Goal: Find specific page/section: Find specific page/section

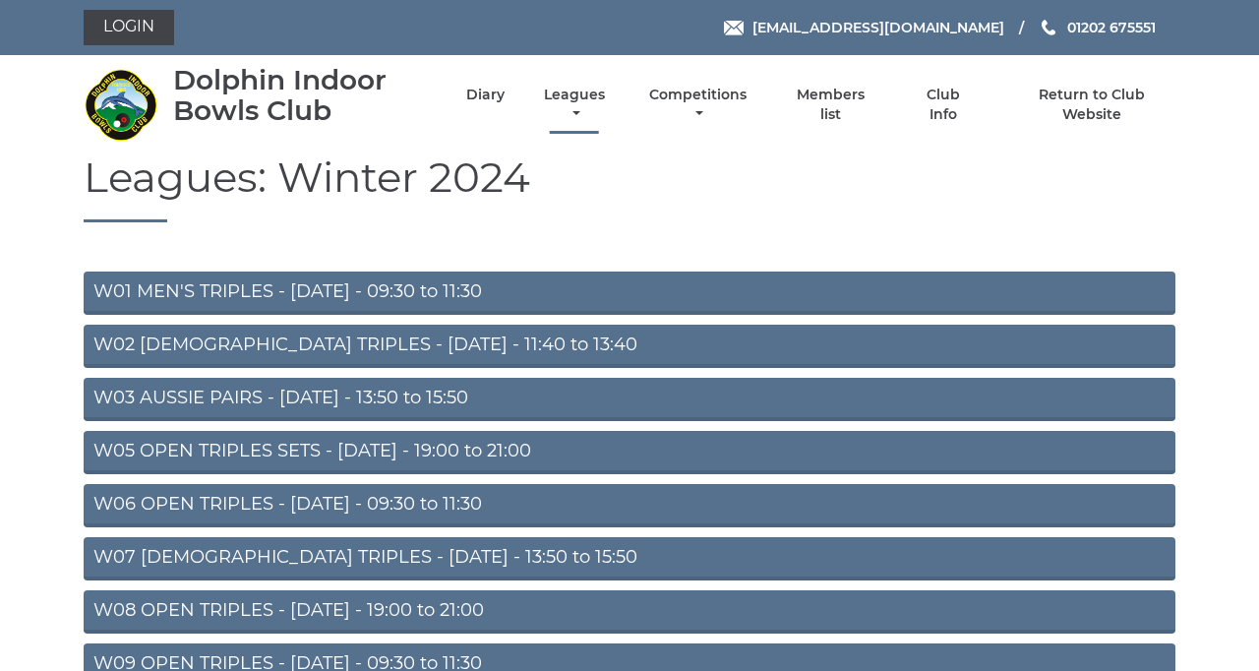
click at [610, 124] on link "Leagues" at bounding box center [574, 105] width 71 height 38
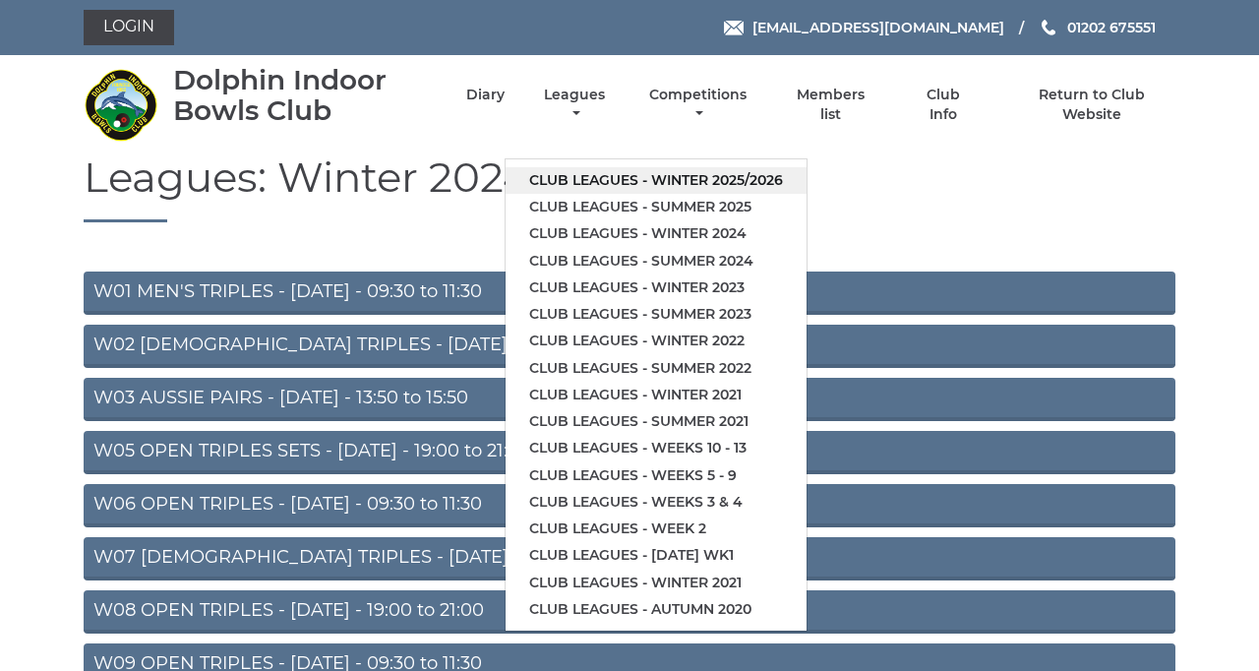
click at [806, 194] on link "Club leagues - Winter 2025/2026" at bounding box center [655, 180] width 301 height 27
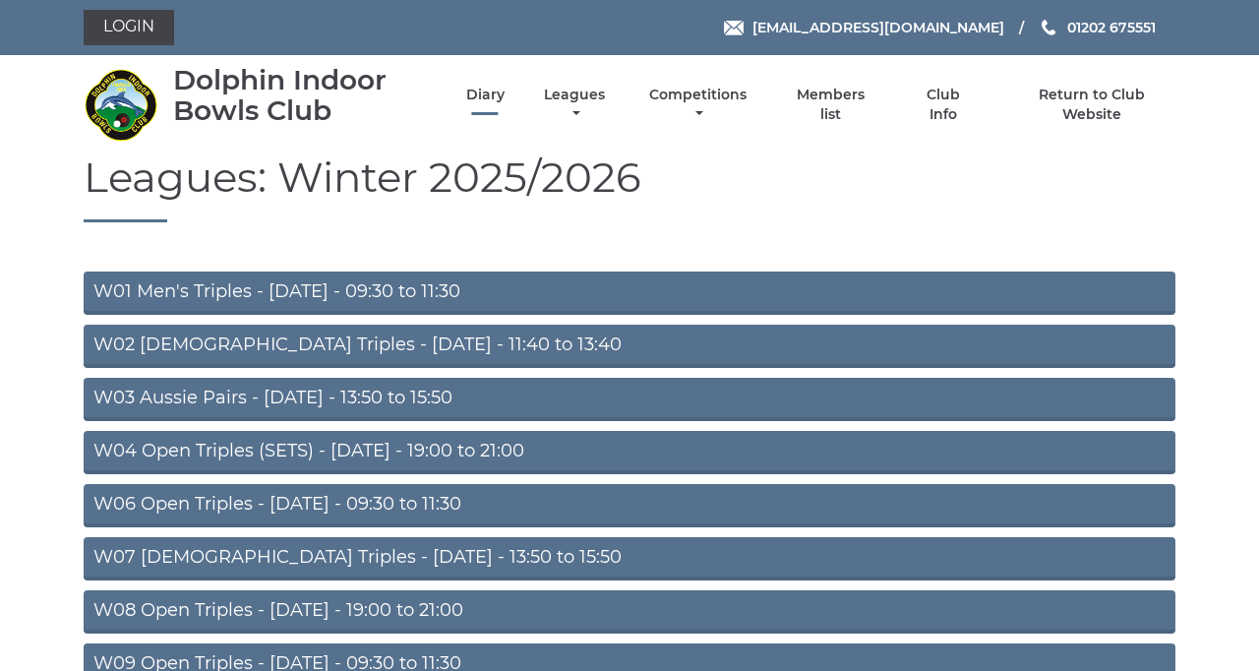
click at [504, 104] on link "Diary" at bounding box center [485, 95] width 38 height 19
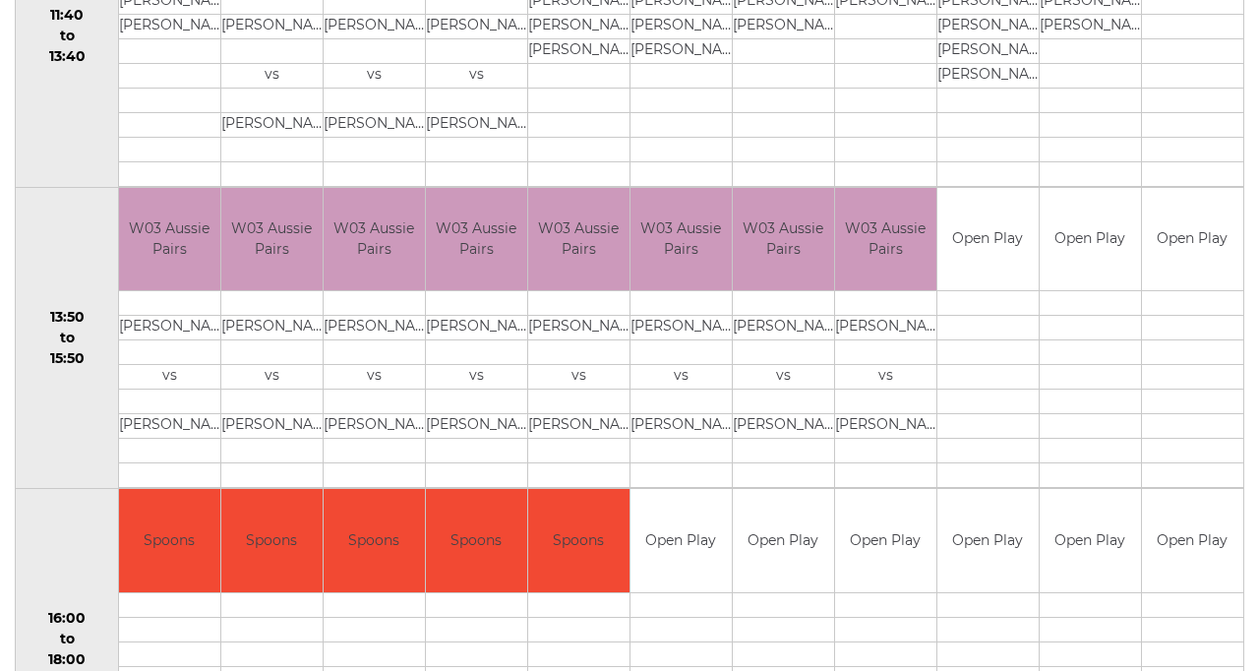
scroll to position [1126, 0]
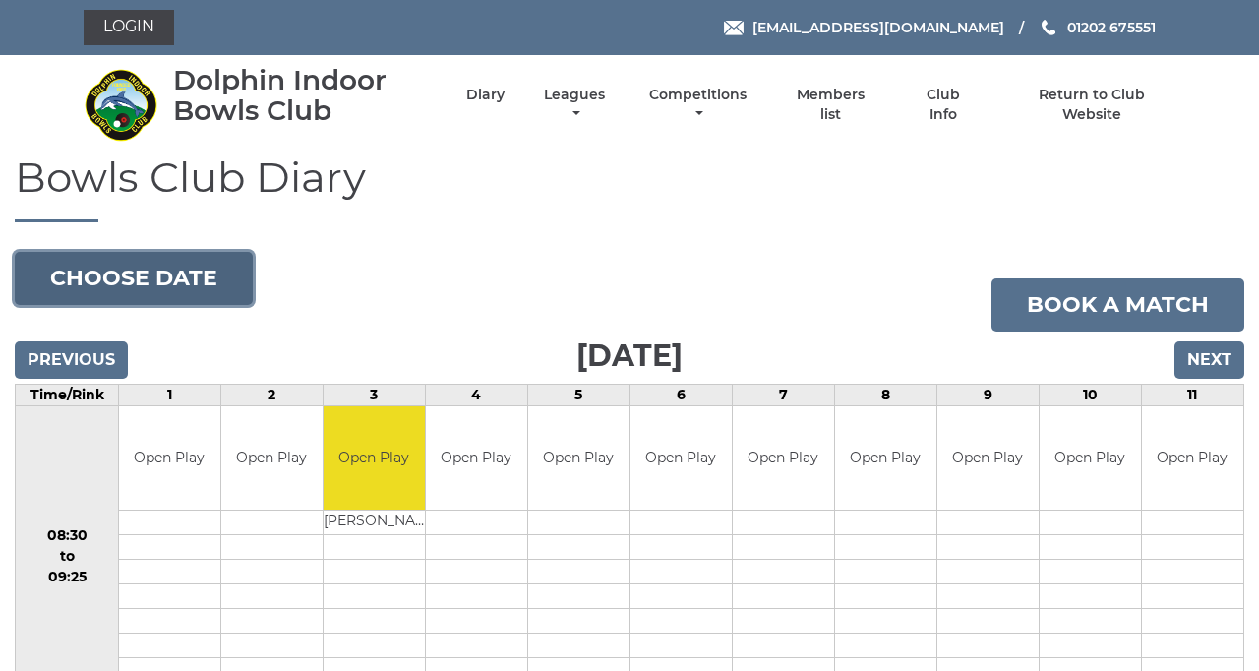
click at [187, 305] on button "Choose date" at bounding box center [134, 278] width 238 height 53
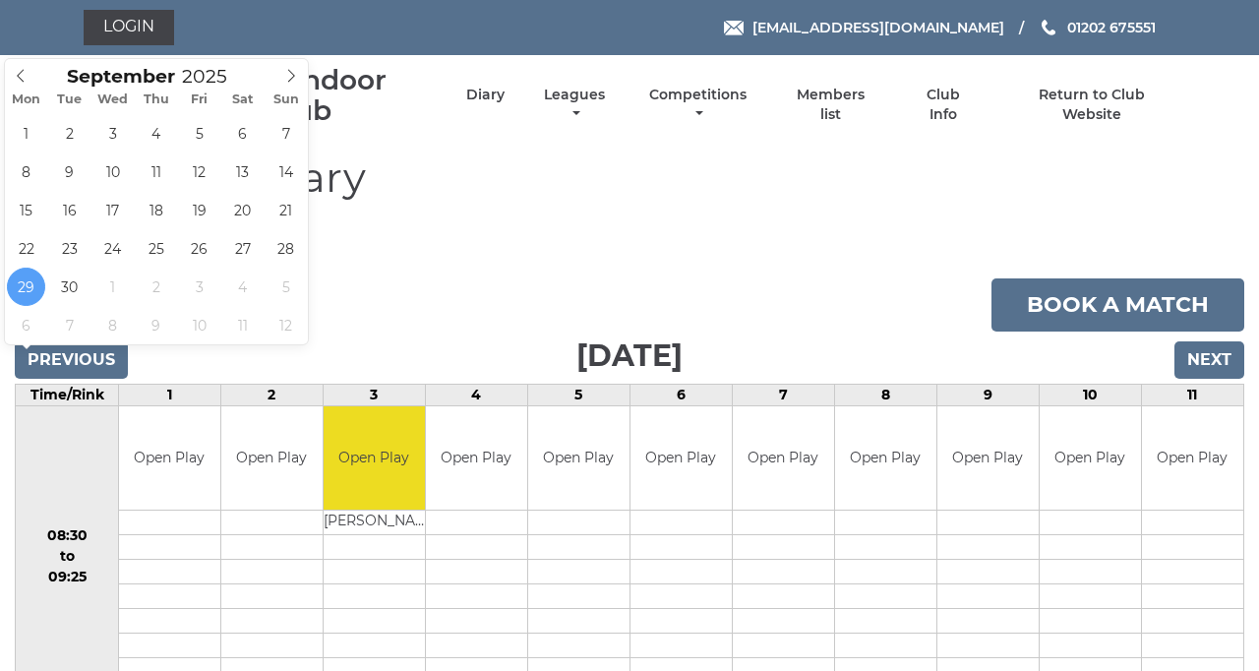
type input "2025-10-09"
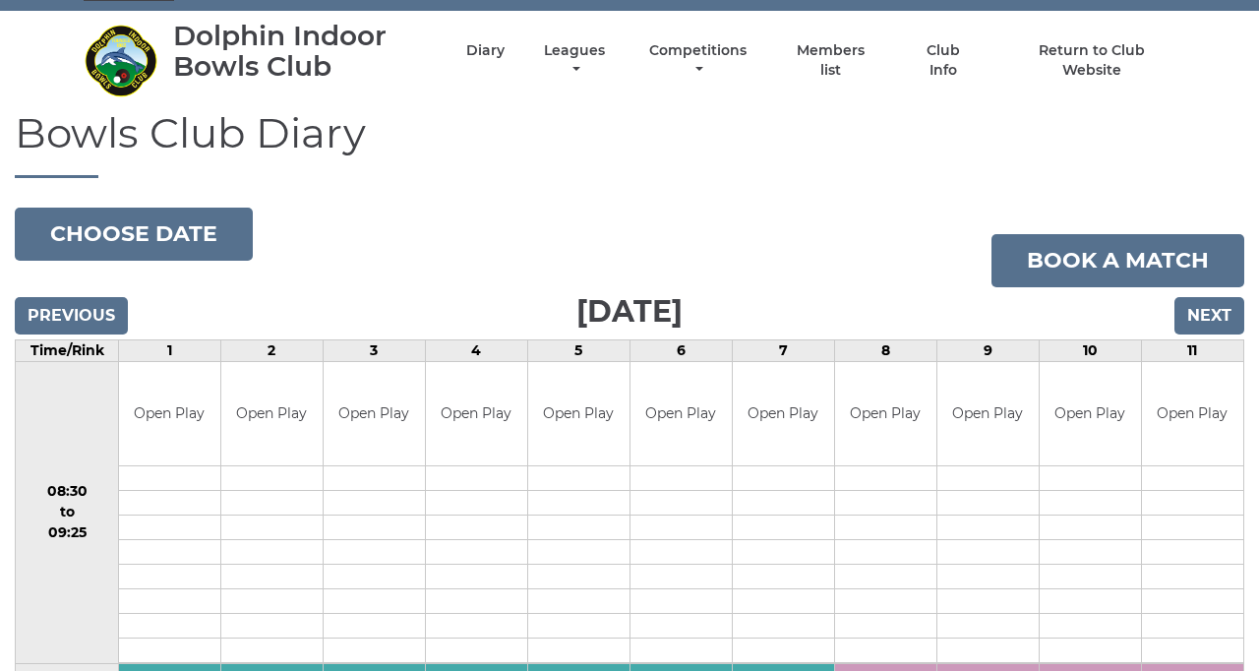
scroll to position [43, 0]
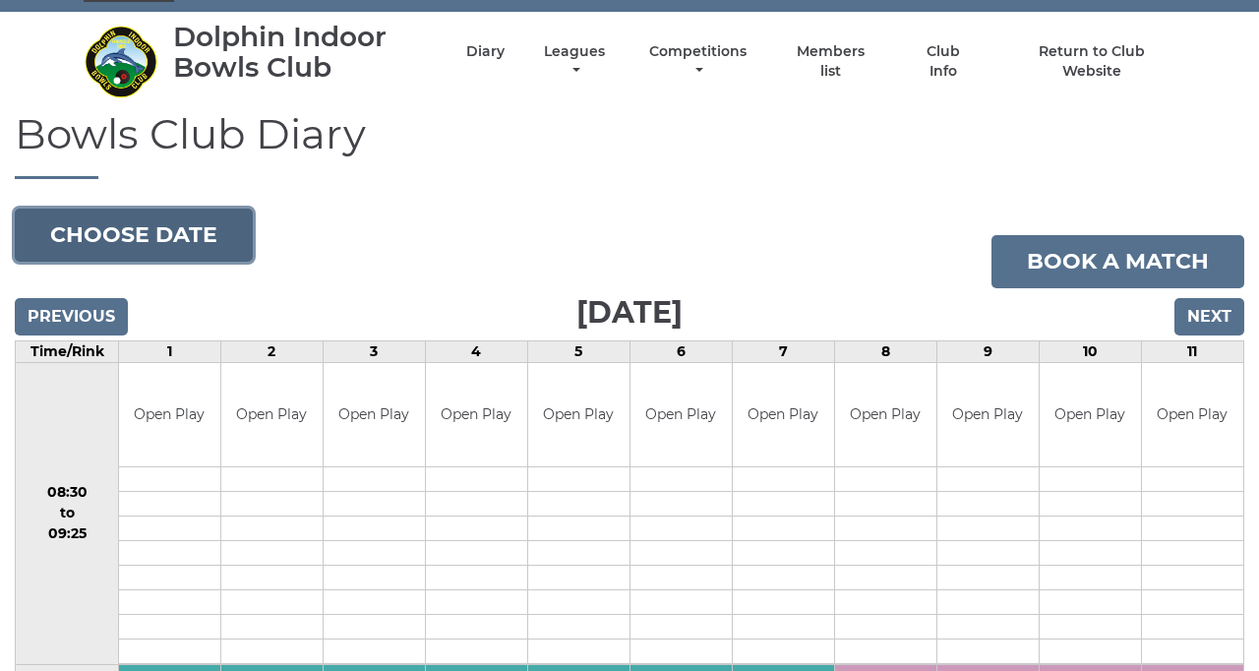
click at [238, 262] on button "Choose date" at bounding box center [134, 234] width 238 height 53
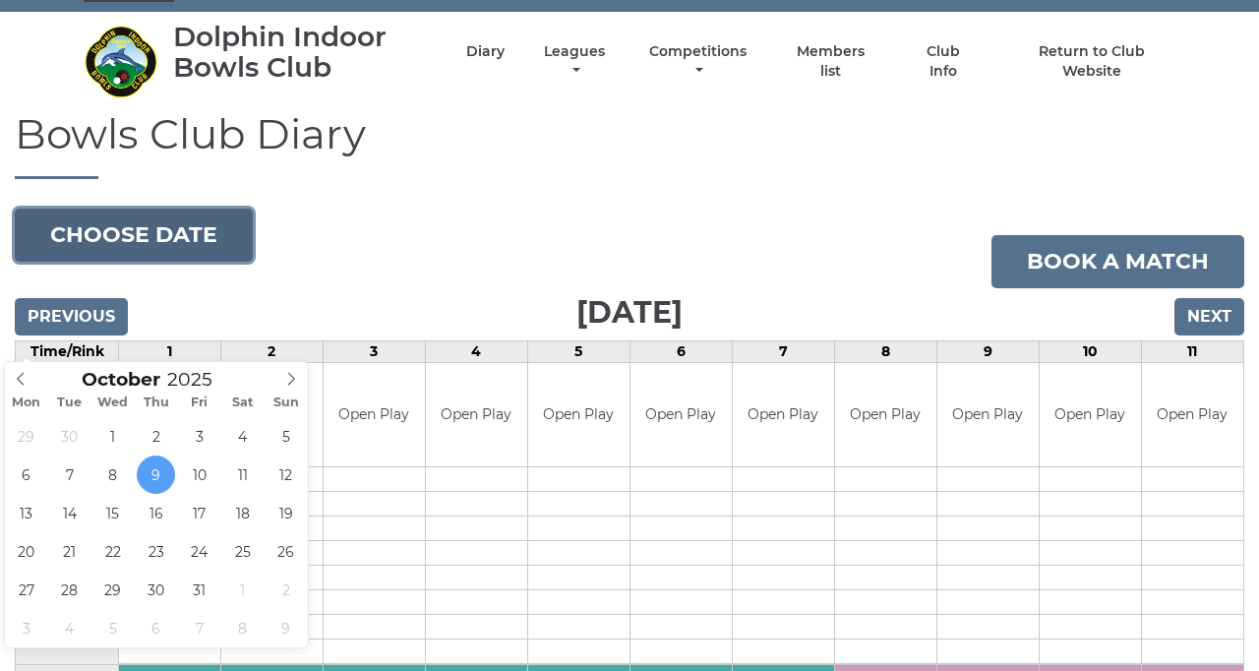
type input "[DATE]"
